Goal: Information Seeking & Learning: Learn about a topic

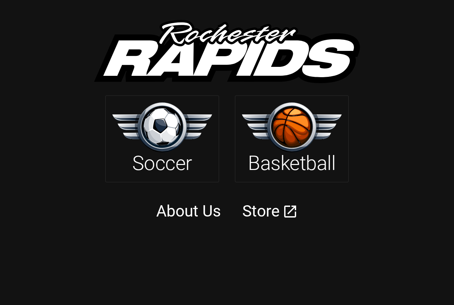
click at [313, 149] on img at bounding box center [292, 127] width 100 height 50
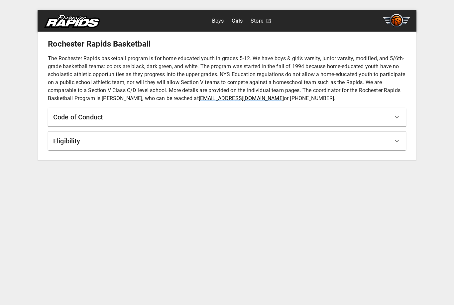
click at [397, 118] on icon at bounding box center [397, 117] width 4 height 2
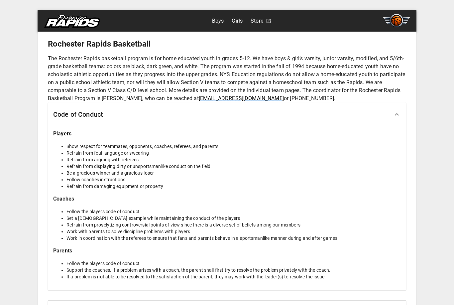
click at [399, 111] on icon at bounding box center [397, 114] width 8 height 8
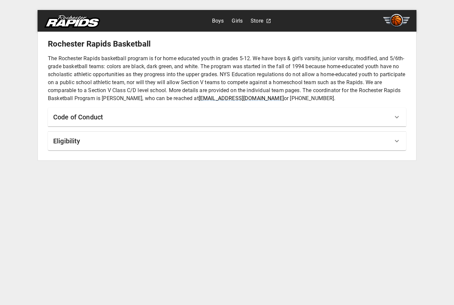
click at [397, 118] on icon at bounding box center [397, 117] width 4 height 2
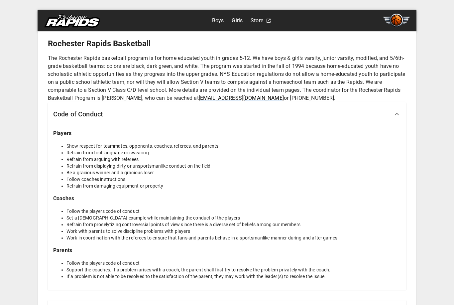
scroll to position [3, 0]
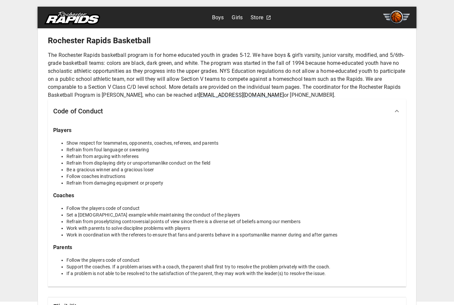
click at [130, 305] on div "Eligibility" at bounding box center [223, 306] width 340 height 11
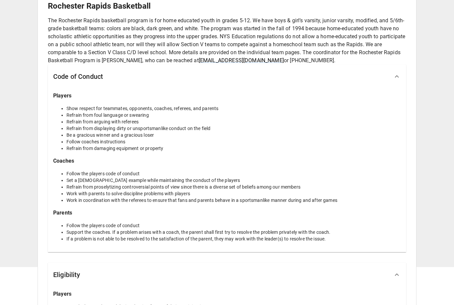
scroll to position [87, 0]
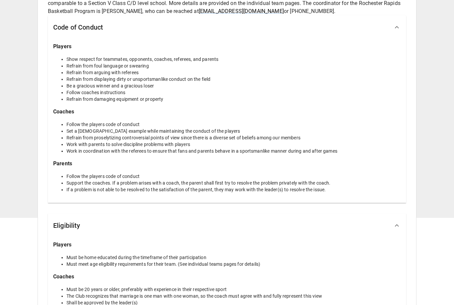
click at [400, 227] on icon at bounding box center [397, 226] width 8 height 8
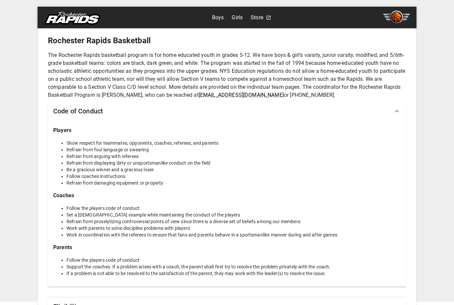
scroll to position [0, 0]
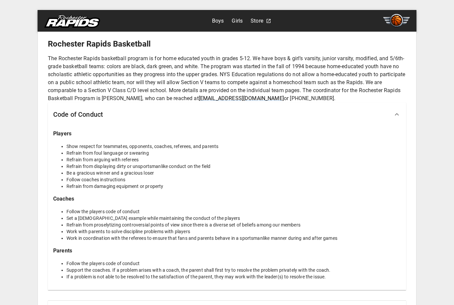
click at [236, 22] on link "Girls" at bounding box center [237, 21] width 11 height 11
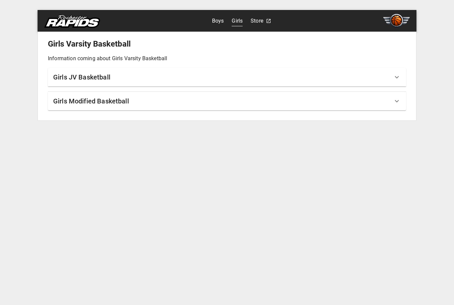
click at [163, 77] on div "Girls JV Basketball" at bounding box center [223, 77] width 340 height 11
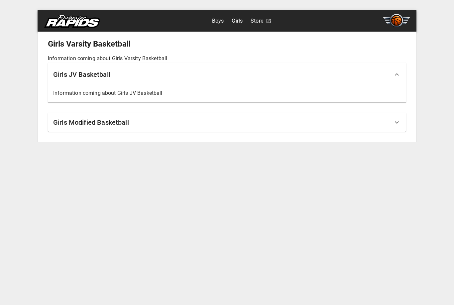
click at [151, 125] on div "Girls Modified Basketball" at bounding box center [223, 122] width 340 height 11
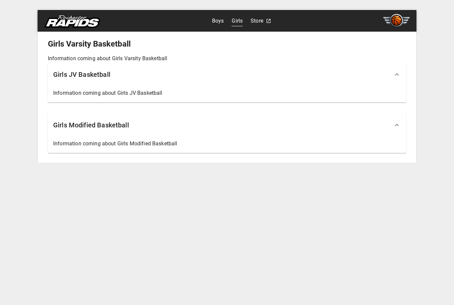
click at [165, 90] on p "Information coming about Girls JV Basketball" at bounding box center [227, 93] width 348 height 8
click at [398, 77] on icon at bounding box center [397, 75] width 8 height 8
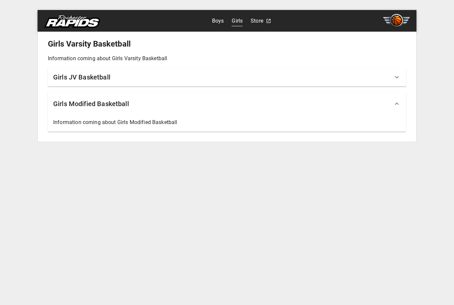
click at [397, 104] on icon at bounding box center [397, 104] width 8 height 8
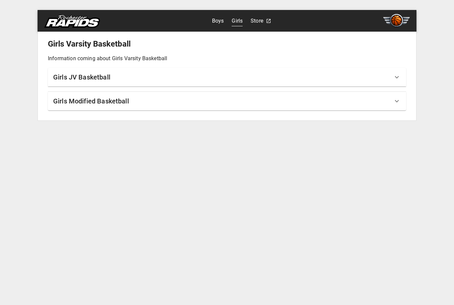
click at [258, 23] on link "Store" at bounding box center [257, 21] width 13 height 11
click at [395, 105] on div "Girls Modified Basketball" at bounding box center [227, 101] width 359 height 19
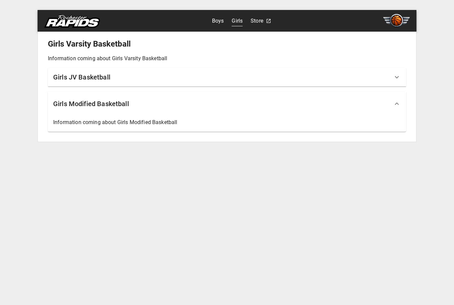
click at [213, 23] on link "Boys" at bounding box center [218, 21] width 12 height 11
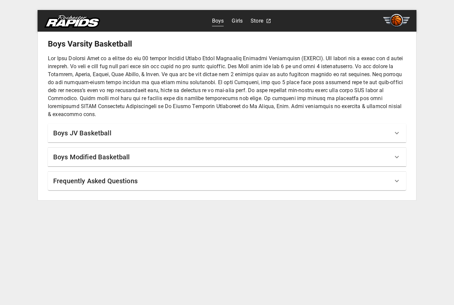
click at [161, 181] on div "Frequently Asked Questions" at bounding box center [223, 181] width 340 height 11
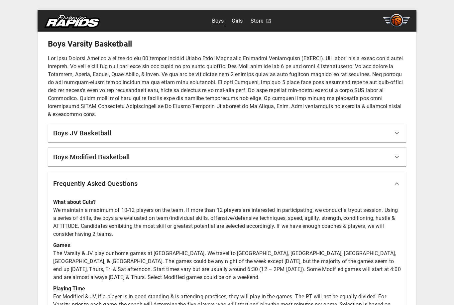
click at [397, 188] on div "Frequently Asked Questions" at bounding box center [227, 184] width 359 height 24
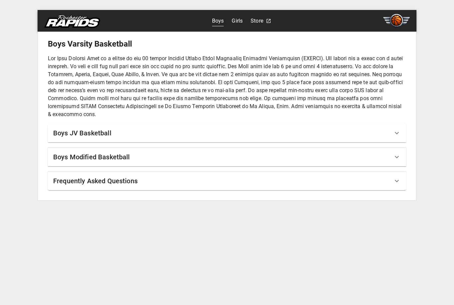
click at [240, 23] on link "Girls" at bounding box center [237, 21] width 11 height 11
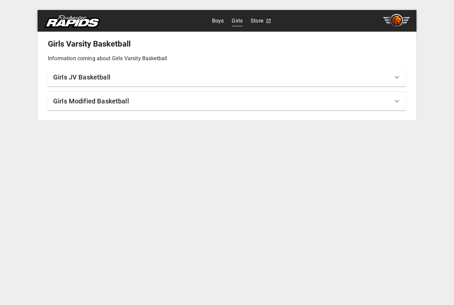
click at [396, 71] on div "Girls JV Basketball" at bounding box center [227, 77] width 359 height 19
